Goal: Check status: Check status

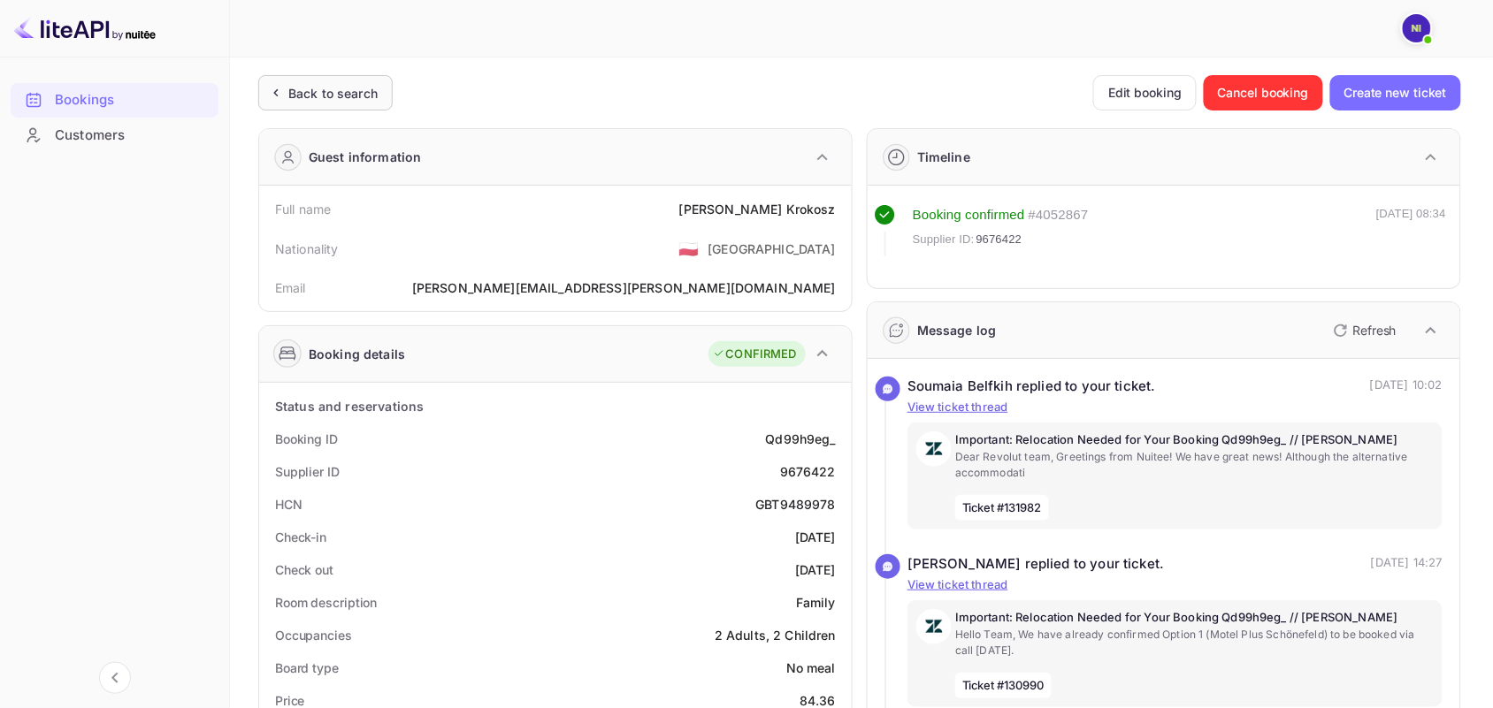
click at [333, 88] on div "Back to search" at bounding box center [332, 93] width 89 height 19
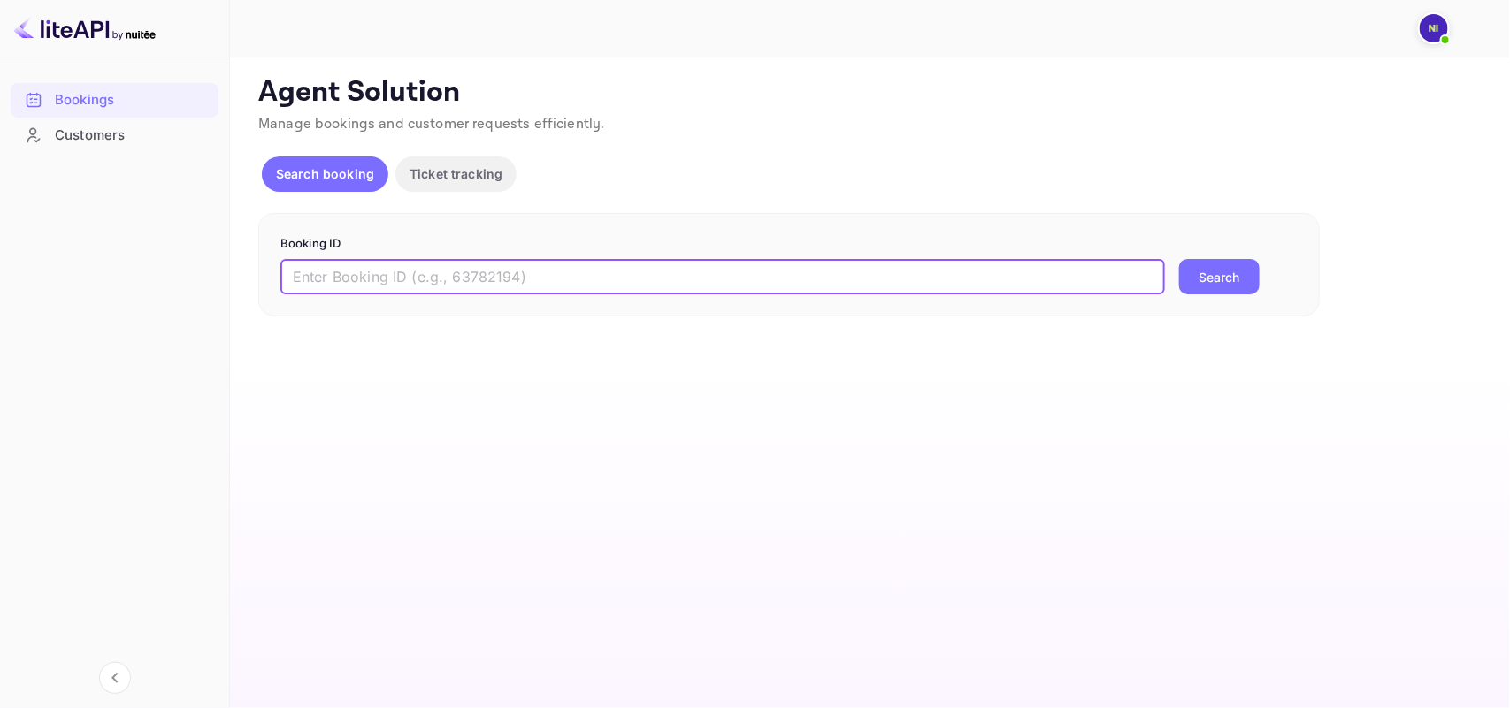
click at [421, 284] on input "text" at bounding box center [722, 276] width 884 height 35
paste input "9093879"
type input "9093879"
click at [1219, 302] on div "Booking ID 9093879 ​ Search" at bounding box center [788, 265] width 1061 height 104
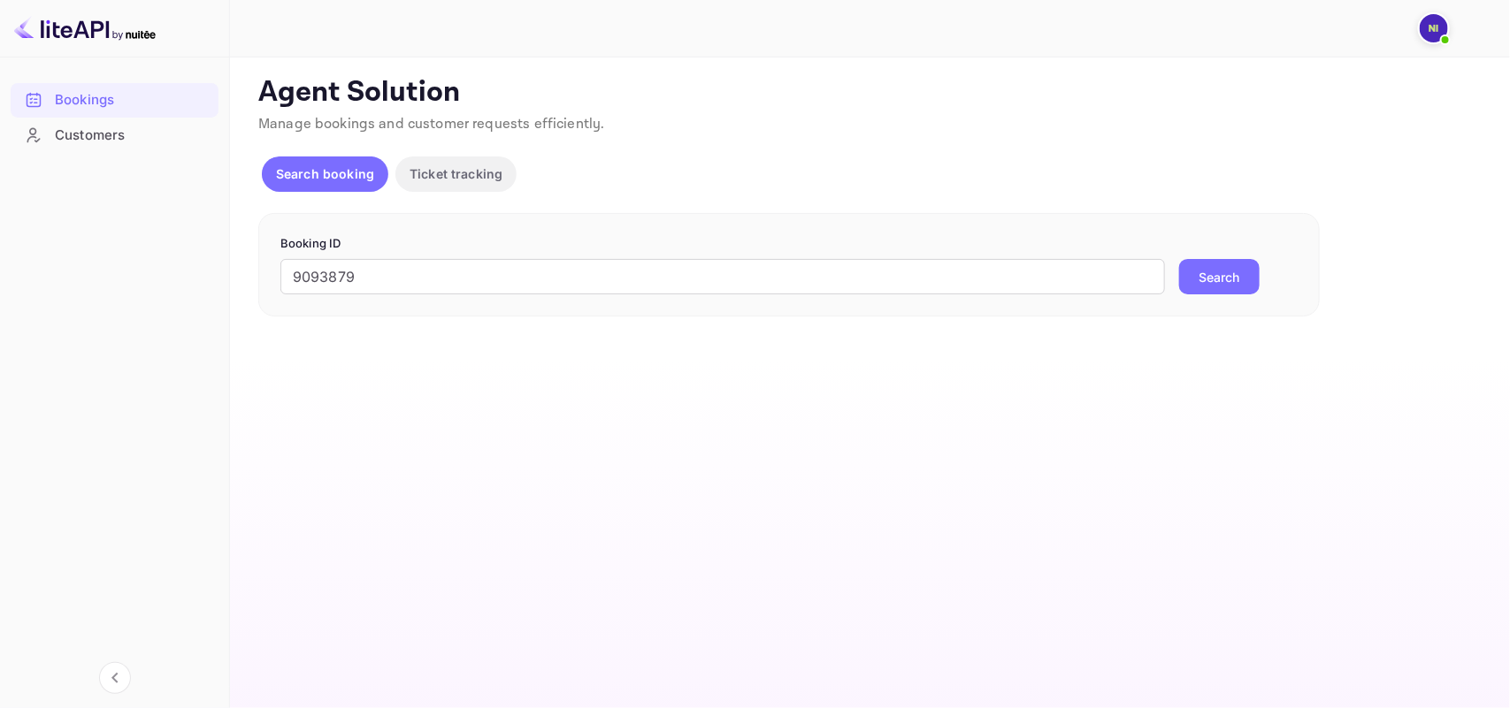
click at [1220, 292] on button "Search" at bounding box center [1219, 276] width 80 height 35
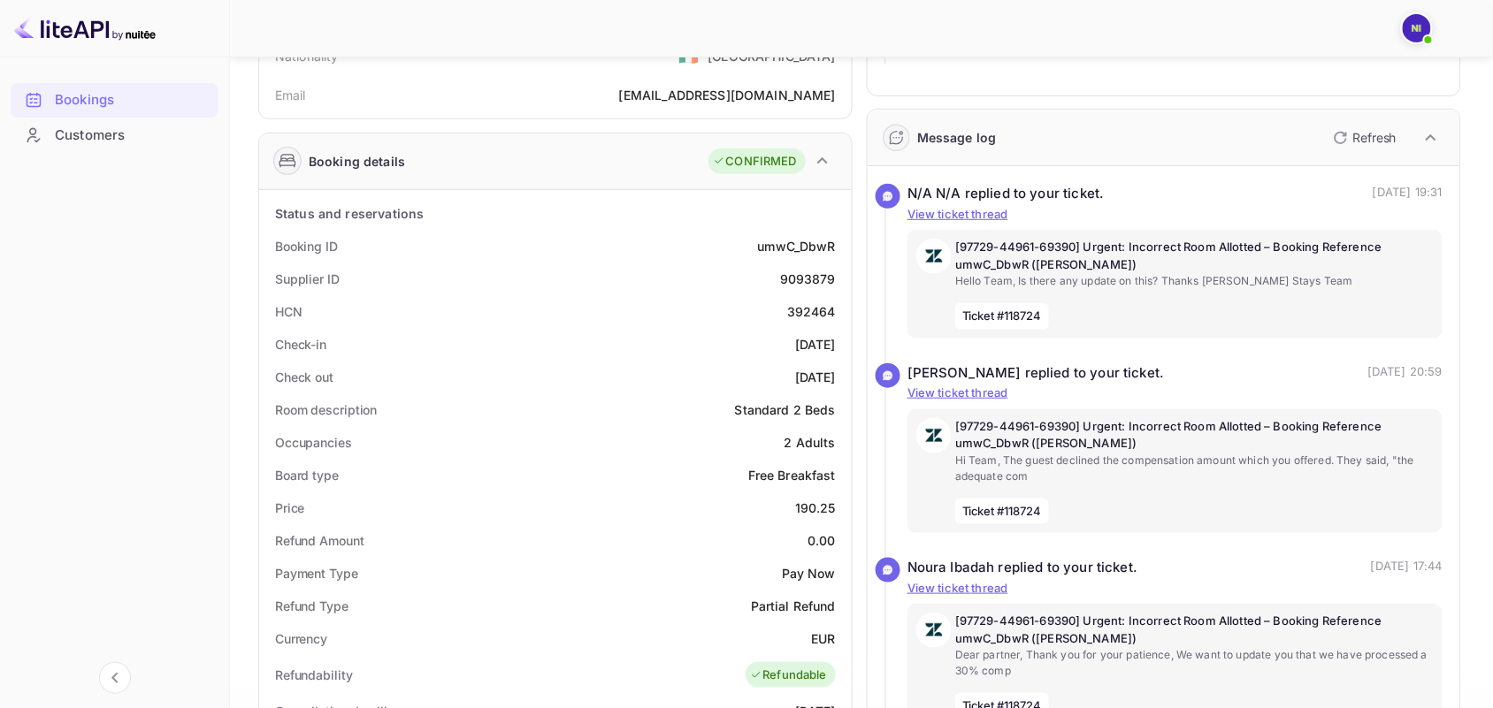
scroll to position [221, 0]
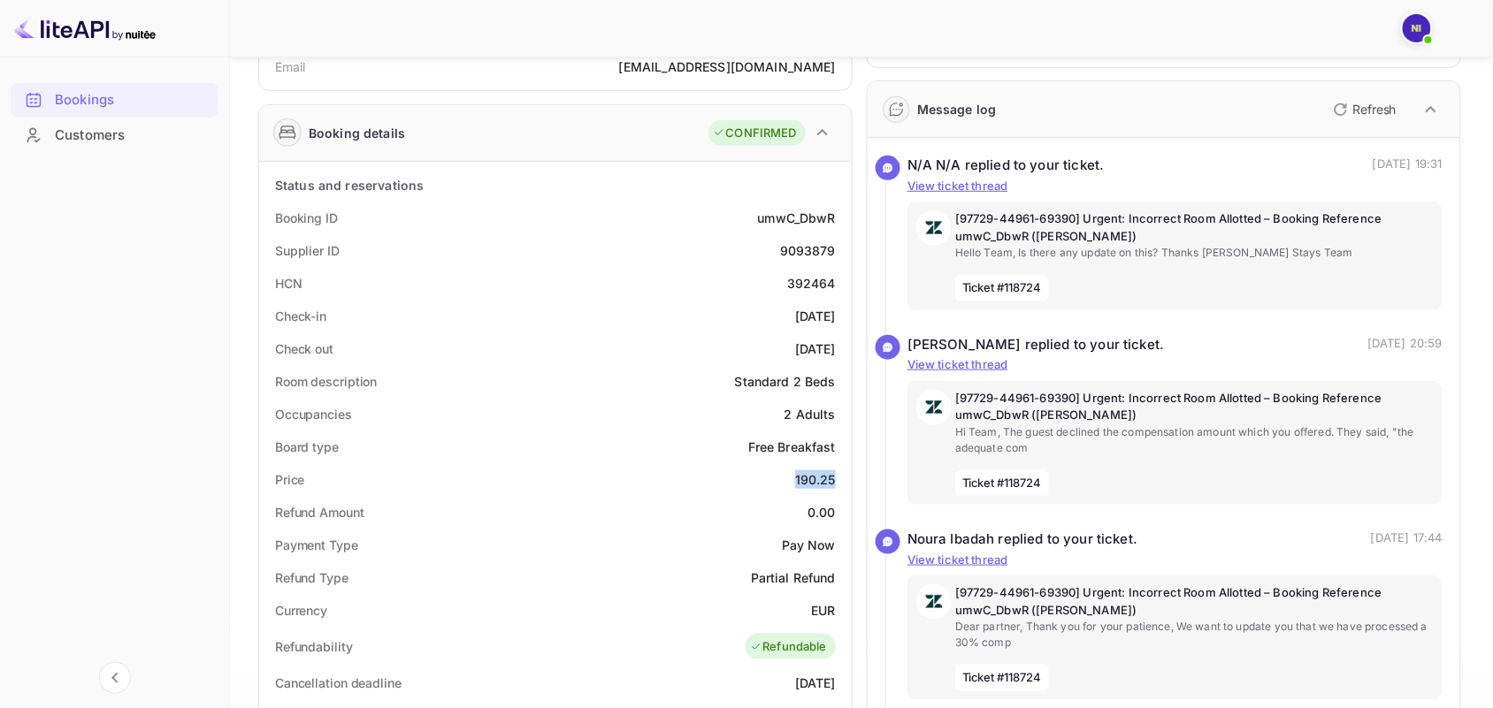
copy div "190.25"
drag, startPoint x: 785, startPoint y: 470, endPoint x: 841, endPoint y: 471, distance: 55.7
click at [841, 471] on div "Price 190.25" at bounding box center [555, 479] width 578 height 33
